Goal: Find specific page/section: Find specific page/section

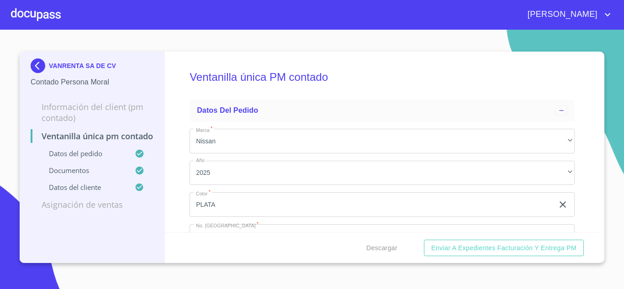
scroll to position [2011, 0]
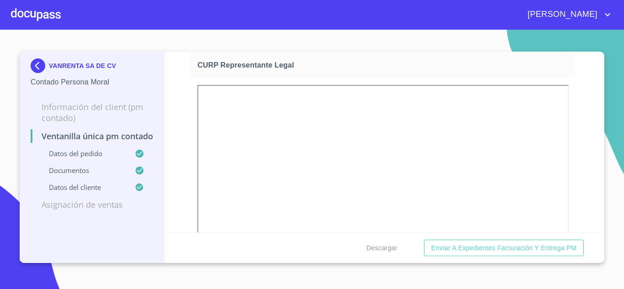
click at [37, 69] on img at bounding box center [40, 65] width 18 height 15
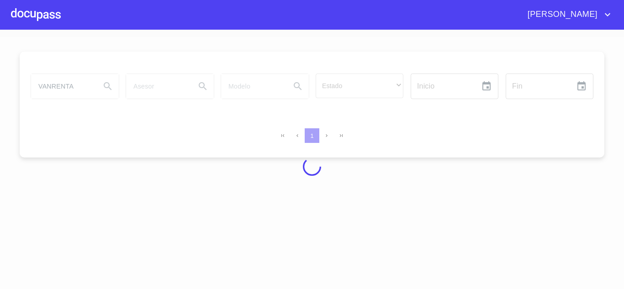
click at [80, 88] on div at bounding box center [312, 167] width 624 height 260
click at [74, 87] on div at bounding box center [312, 167] width 624 height 260
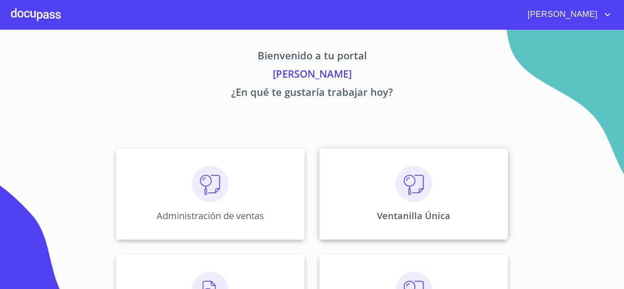
click at [389, 183] on div "Ventanilla Única" at bounding box center [413, 194] width 189 height 91
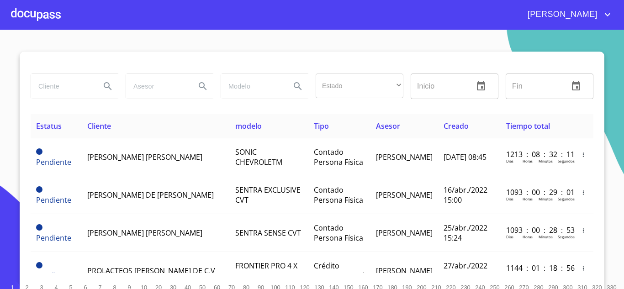
click at [60, 84] on input "search" at bounding box center [62, 86] width 62 height 25
type input "MIFEL"
click at [108, 87] on icon "Search" at bounding box center [107, 86] width 11 height 11
